Goal: Information Seeking & Learning: Learn about a topic

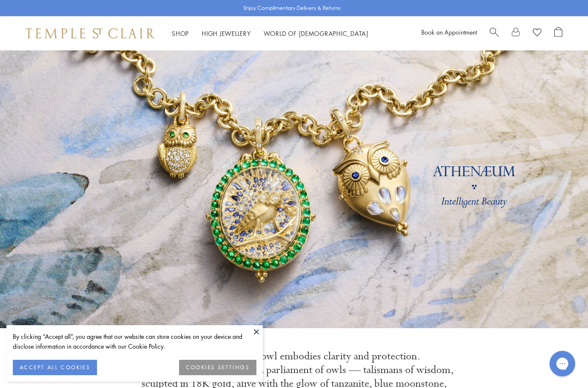
click at [226, 32] on link "High Jewellery High Jewellery" at bounding box center [226, 33] width 49 height 9
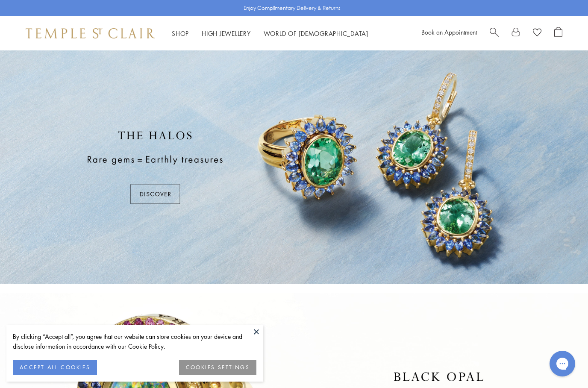
click at [254, 326] on button at bounding box center [256, 331] width 13 height 13
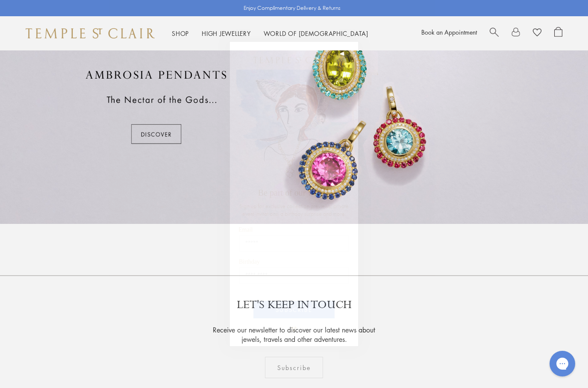
scroll to position [541, 0]
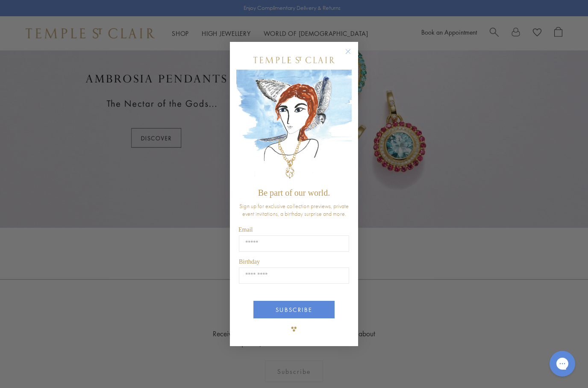
click at [350, 53] on circle "Close dialog" at bounding box center [348, 52] width 10 height 10
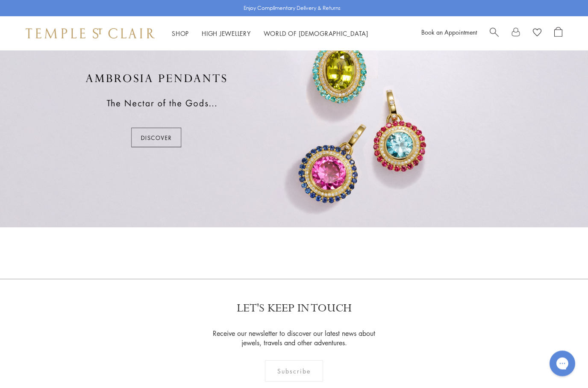
scroll to position [541, 0]
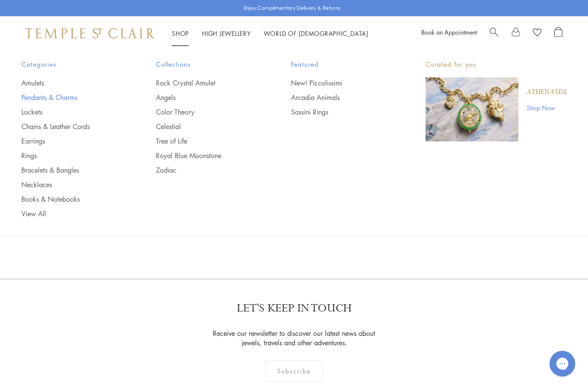
click at [67, 101] on link "Pendants & Charms" at bounding box center [71, 97] width 100 height 9
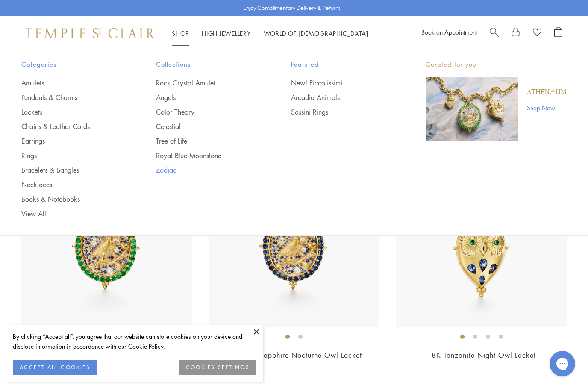
click at [172, 169] on link "Zodiac" at bounding box center [206, 169] width 100 height 9
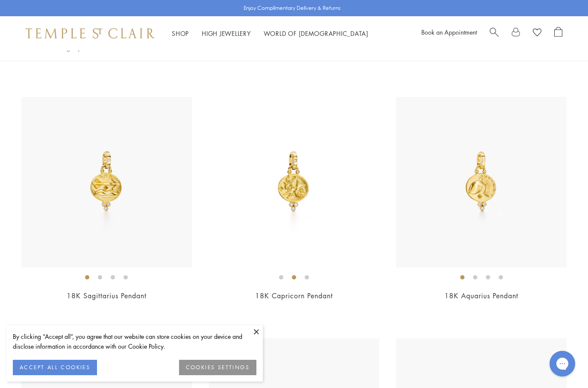
scroll to position [421, 0]
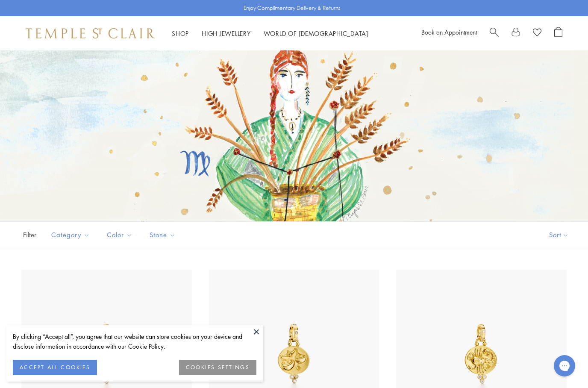
click at [176, 35] on link "Shop Shop" at bounding box center [180, 33] width 17 height 9
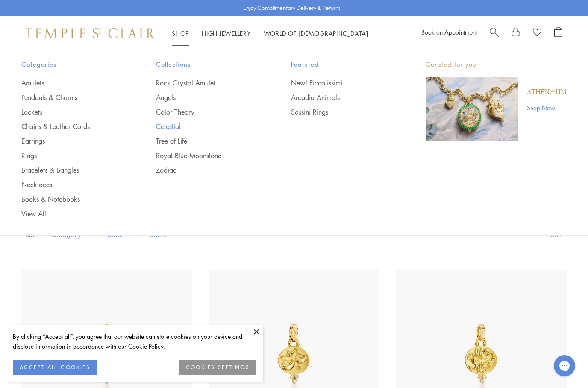
click at [174, 127] on link "Celestial" at bounding box center [206, 126] width 100 height 9
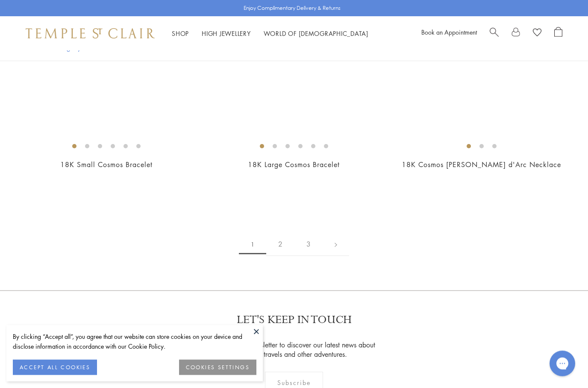
scroll to position [4157, 0]
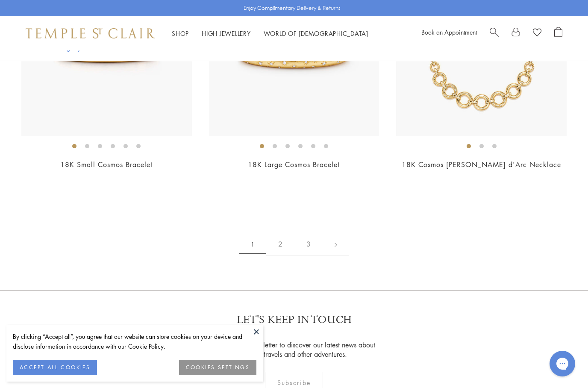
click at [273, 241] on link "2" at bounding box center [280, 244] width 28 height 24
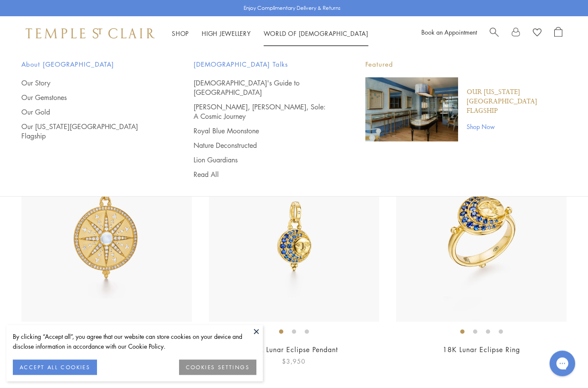
scroll to position [1804, 0]
click at [311, 239] on img at bounding box center [294, 236] width 170 height 170
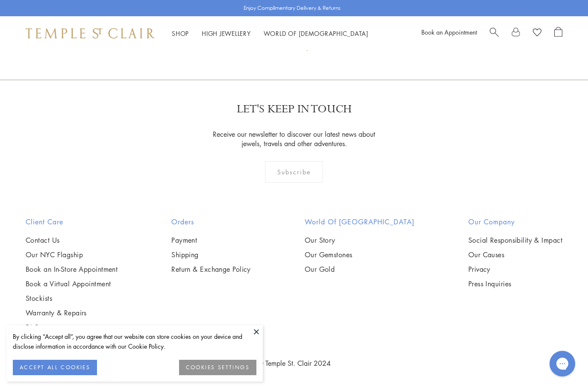
scroll to position [1069, 0]
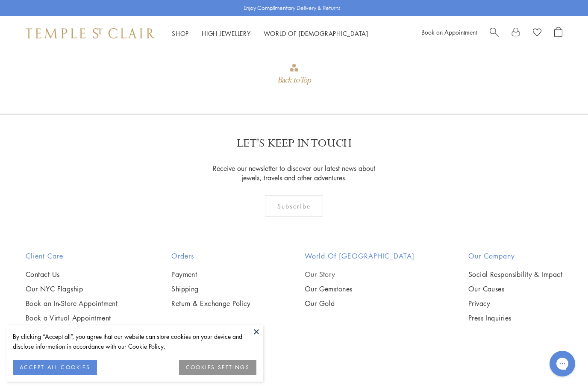
click at [346, 274] on link "Our Story" at bounding box center [360, 274] width 110 height 9
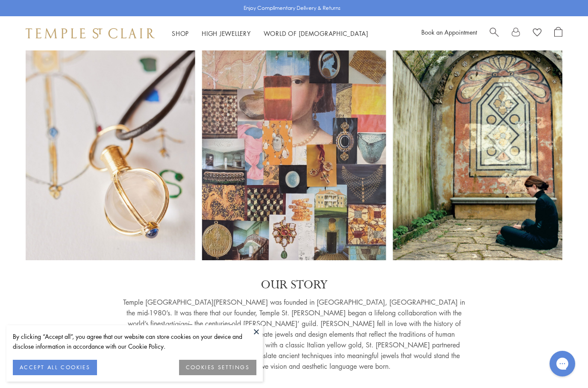
click at [251, 332] on button at bounding box center [256, 331] width 13 height 13
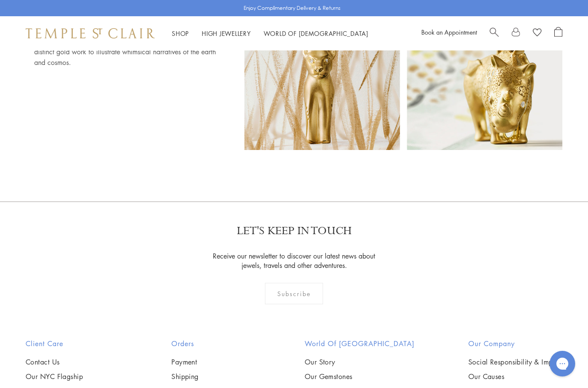
scroll to position [5253, 0]
